Goal: Transaction & Acquisition: Subscribe to service/newsletter

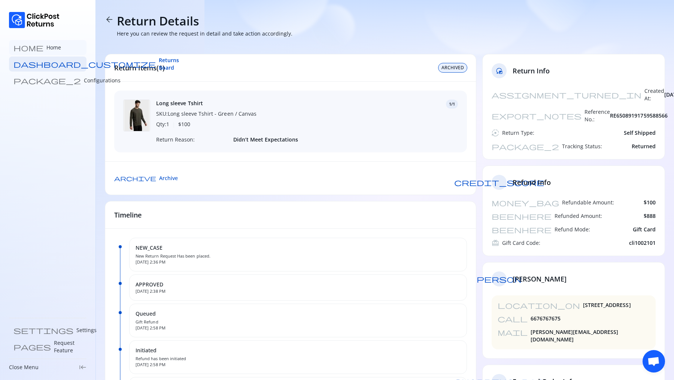
click at [46, 44] on p "Home" at bounding box center [53, 47] width 15 height 7
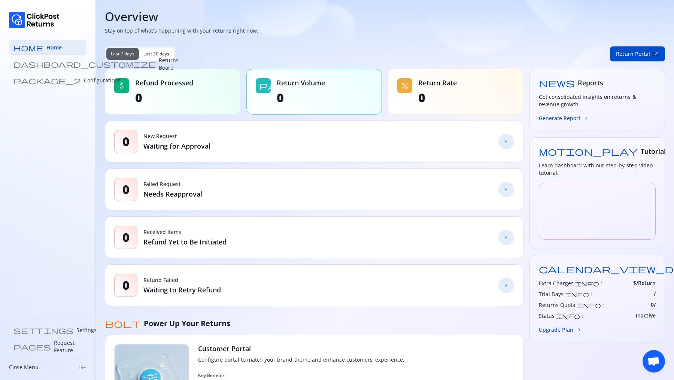
click at [159, 63] on p "Returns Board" at bounding box center [169, 64] width 20 height 15
click at [149, 53] on span "Last 30 days" at bounding box center [156, 54] width 26 height 6
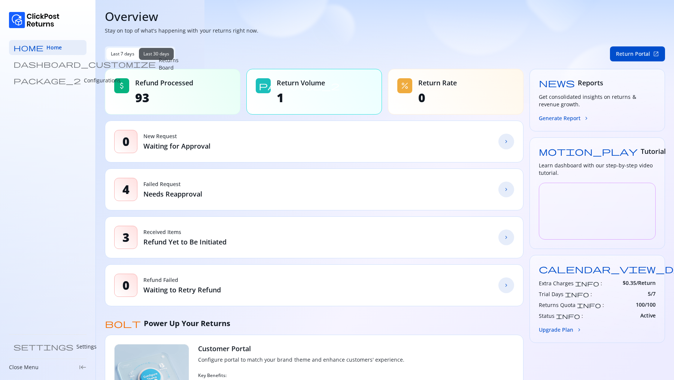
click at [121, 54] on span "Last 7 days" at bounding box center [123, 54] width 24 height 6
drag, startPoint x: 137, startPoint y: 85, endPoint x: 245, endPoint y: 83, distance: 107.9
click at [245, 83] on div "attach_money Refund Processed 93 package_2 Return Volume 1 percent Return Rate 0" at bounding box center [314, 92] width 419 height 46
click at [159, 64] on p "Returns Board" at bounding box center [169, 64] width 20 height 15
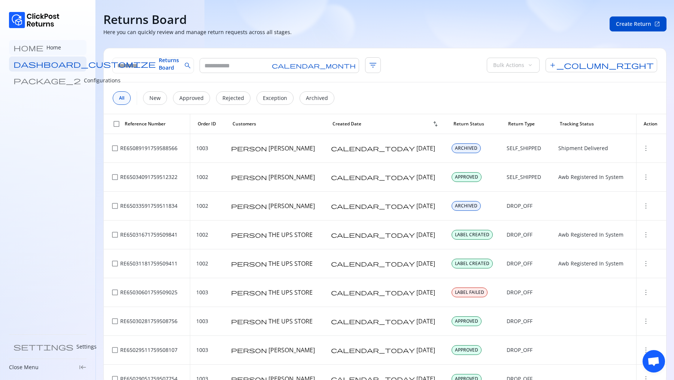
click at [46, 49] on p "Home" at bounding box center [53, 47] width 15 height 7
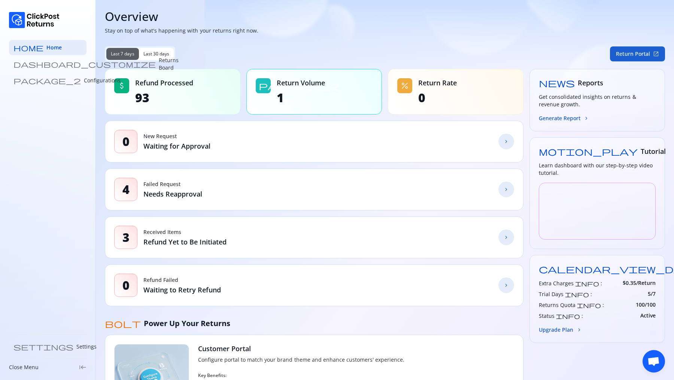
click at [647, 56] on button "Return Portal open_in_new" at bounding box center [637, 53] width 55 height 15
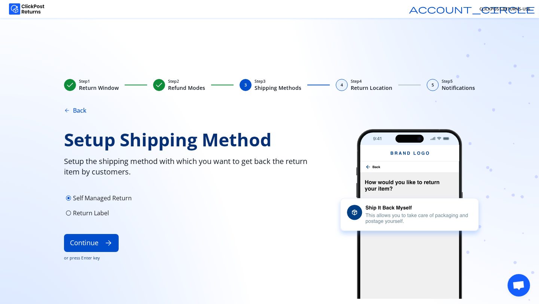
click at [70, 88] on span "check" at bounding box center [70, 85] width 9 height 9
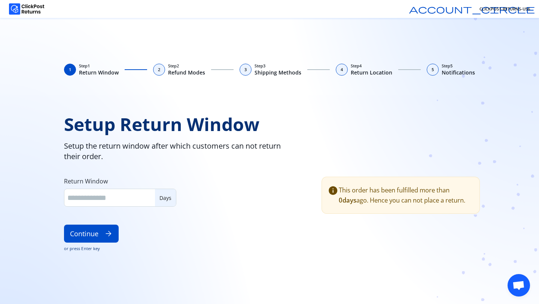
type input "**"
